Goal: Transaction & Acquisition: Purchase product/service

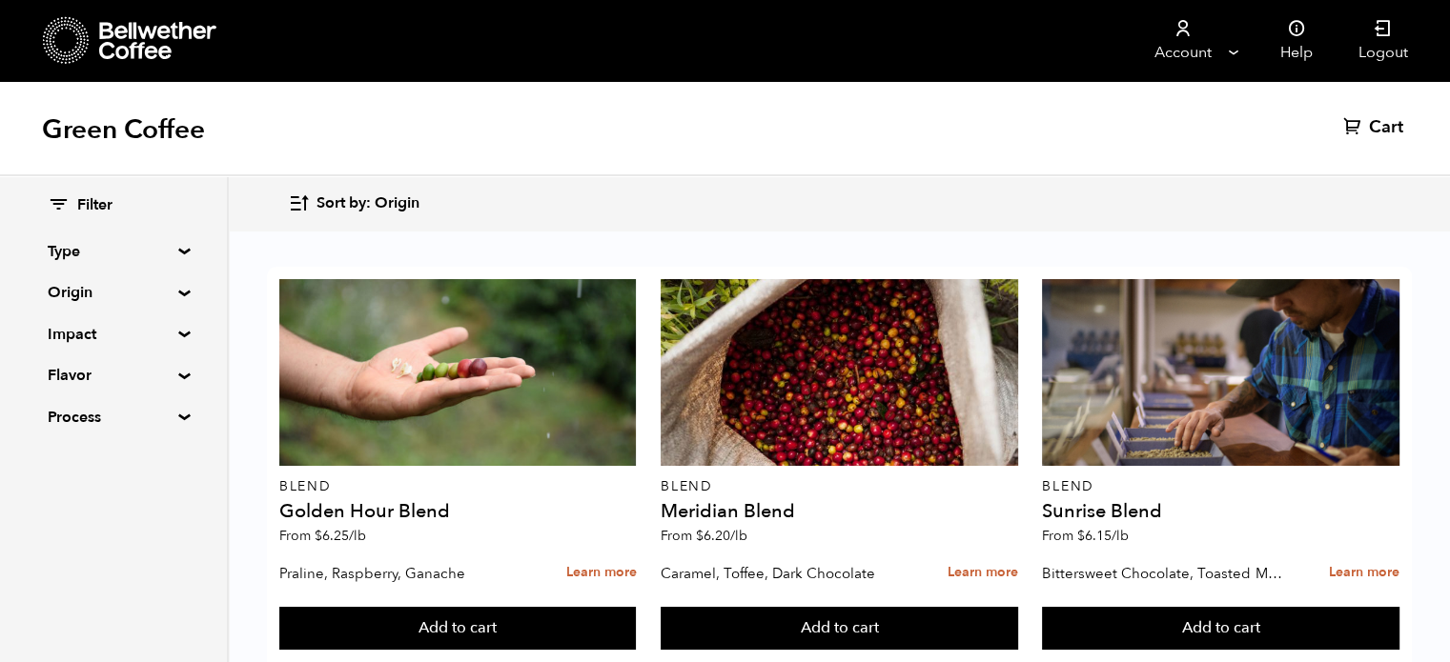
scroll to position [1231, 0]
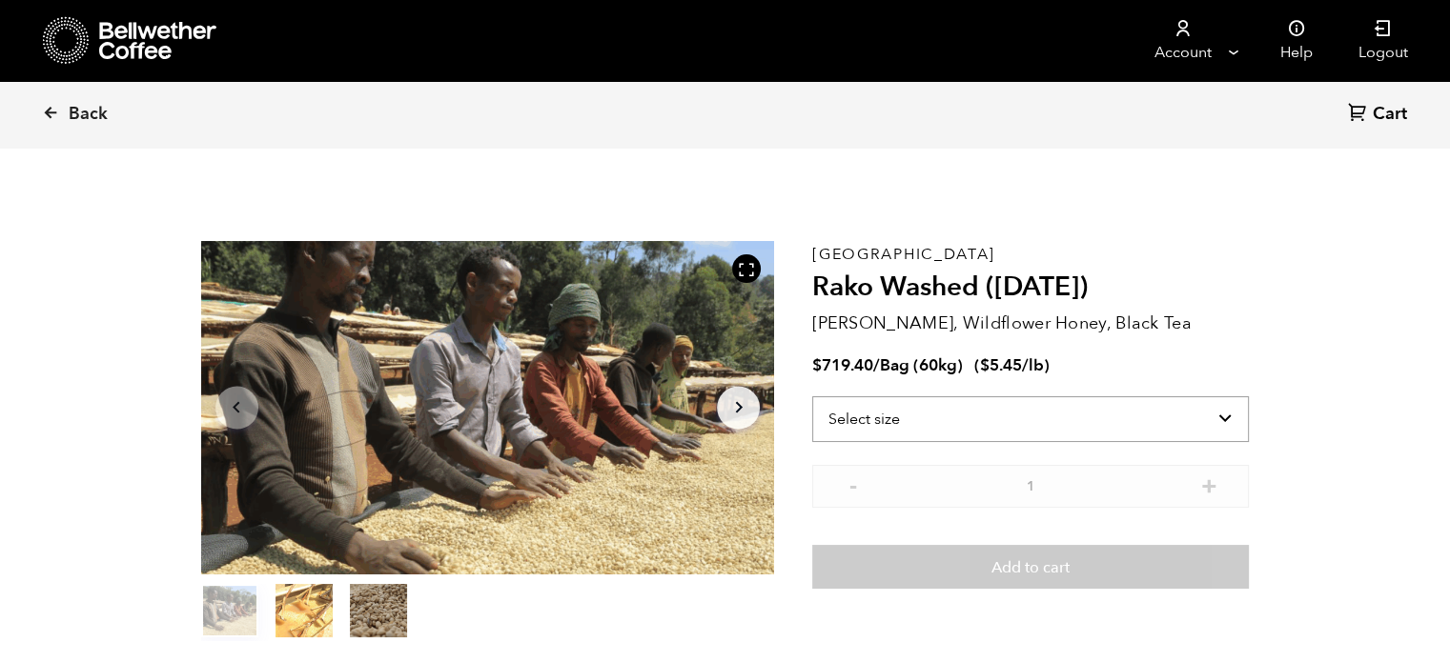
scroll to position [65, 0]
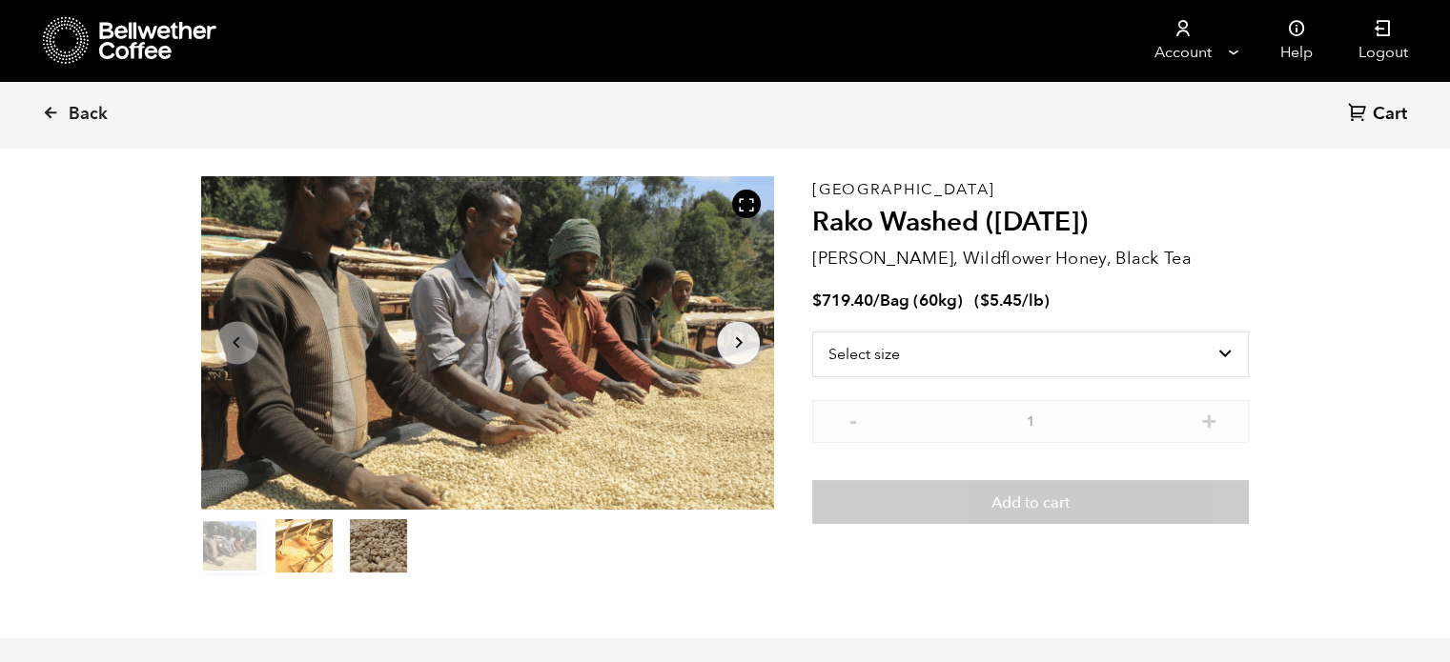
click at [310, 544] on button "item 1" at bounding box center [303, 549] width 57 height 53
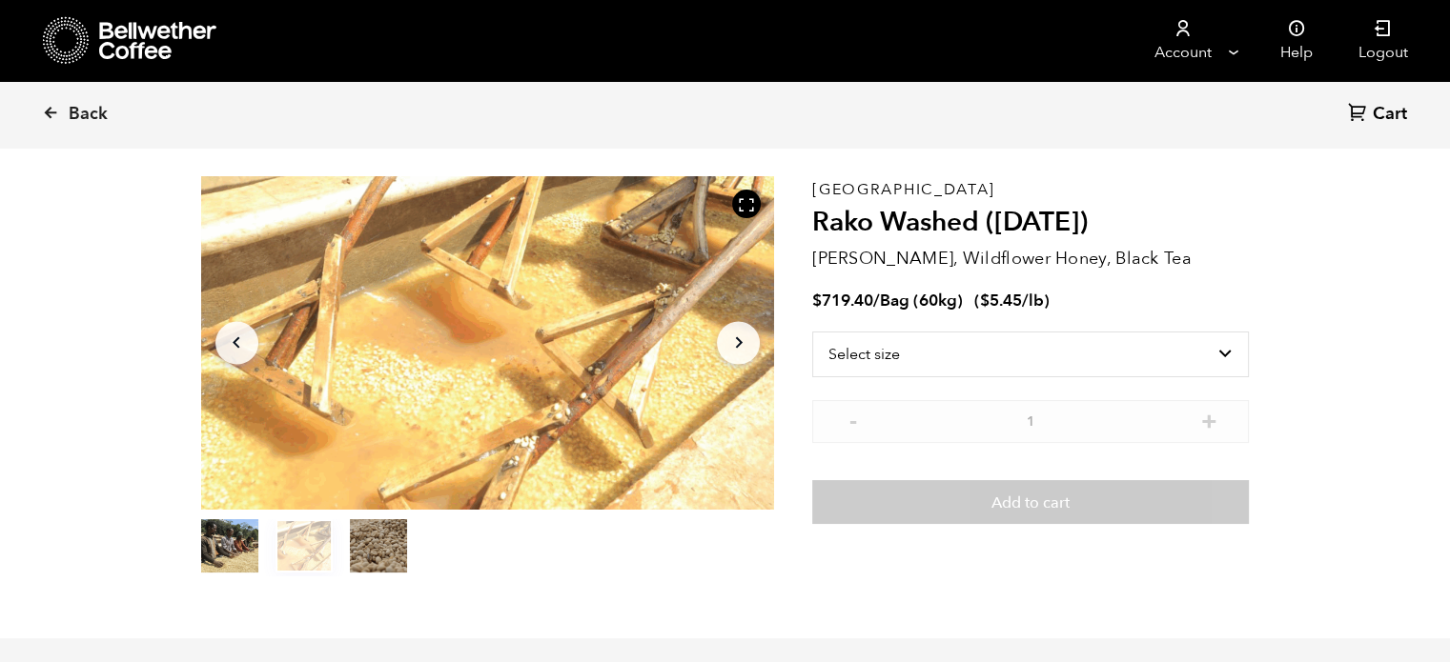
click at [366, 552] on button "item 2" at bounding box center [378, 549] width 57 height 53
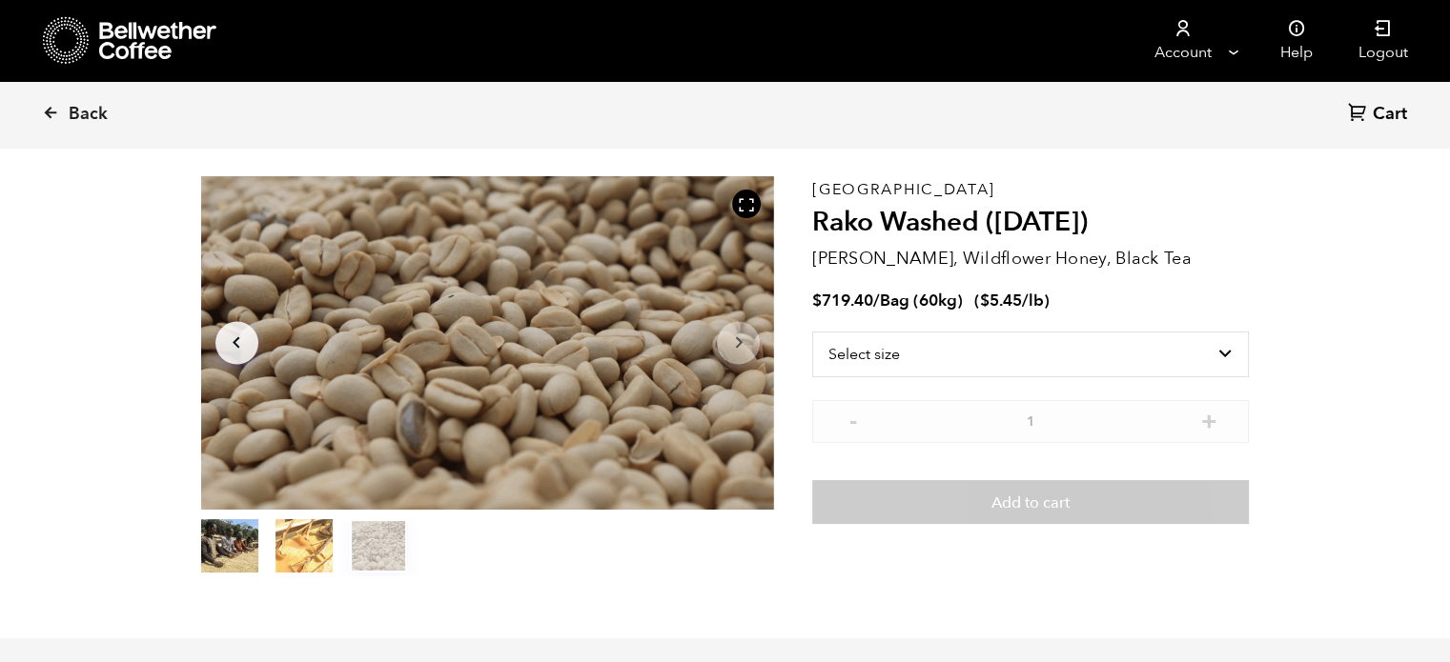
click at [233, 553] on button "item 0" at bounding box center [229, 549] width 57 height 53
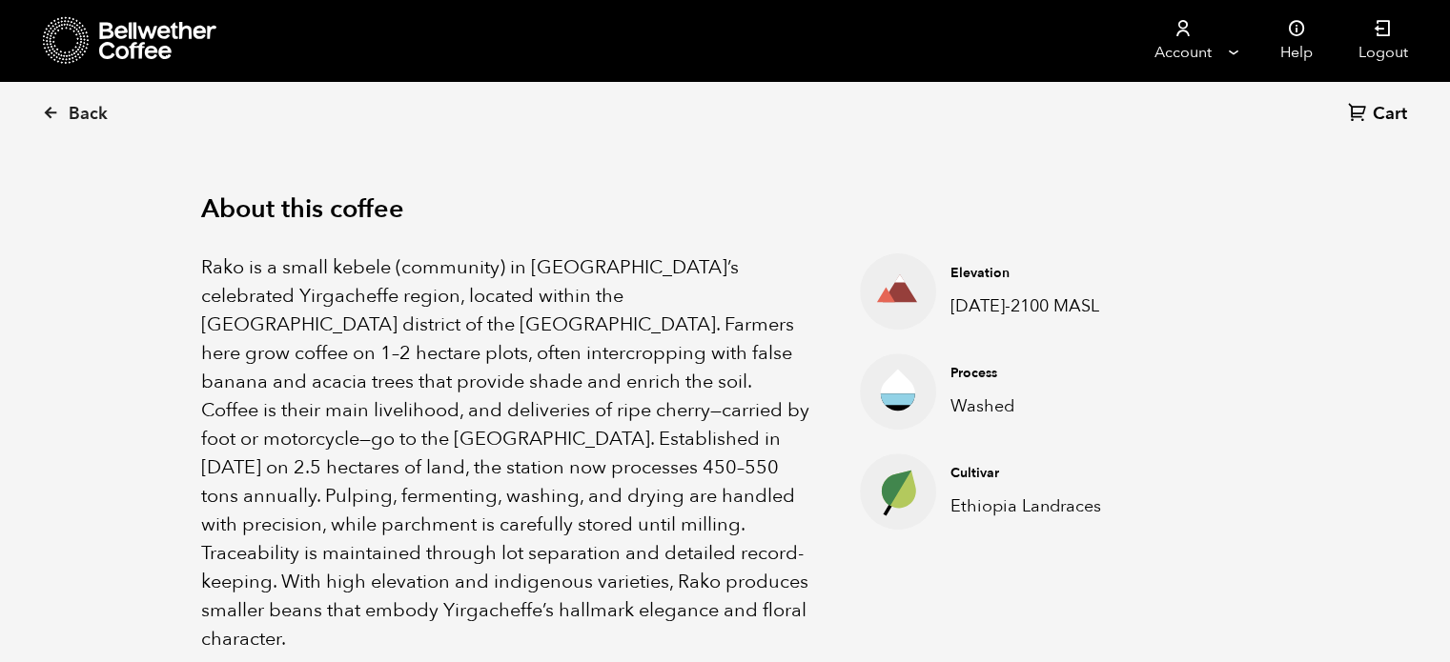
scroll to position [572, 0]
click at [95, 514] on section "About this coffee Rako is a small kebele (community) in Ethiopia’s celebrated Y…" at bounding box center [725, 423] width 1450 height 583
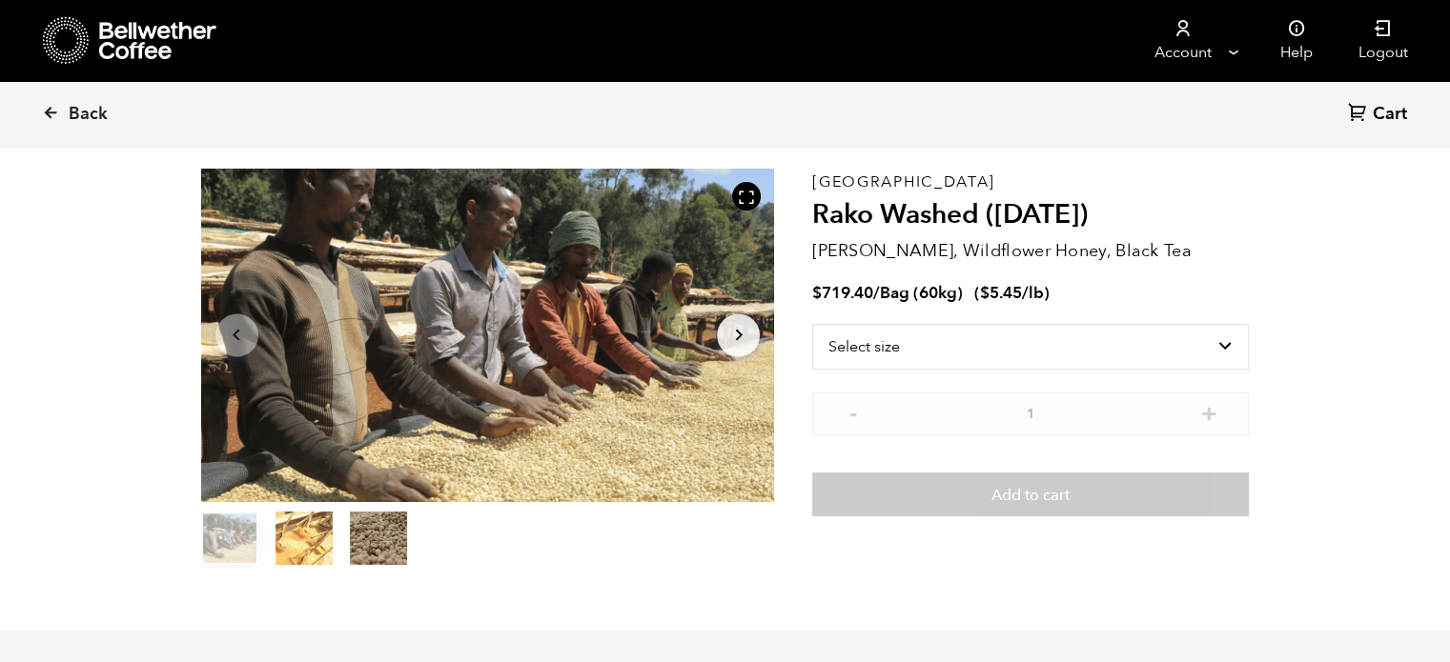
scroll to position [0, 0]
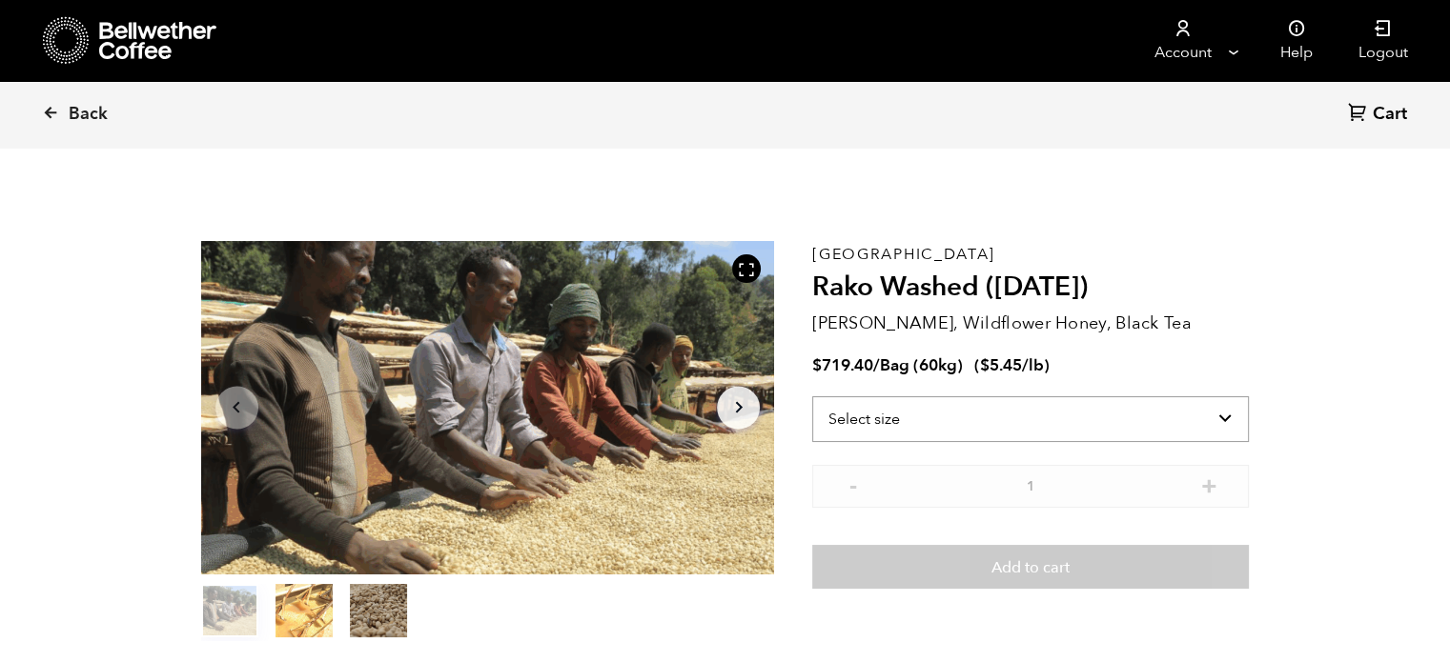
click at [953, 408] on select "Select size Bag (60kg) (132 lbs)" at bounding box center [1030, 420] width 437 height 46
select select "bag-3"
click at [812, 397] on select "Select size Bag (60kg) (132 lbs)" at bounding box center [1030, 420] width 437 height 46
